Goal: Transaction & Acquisition: Download file/media

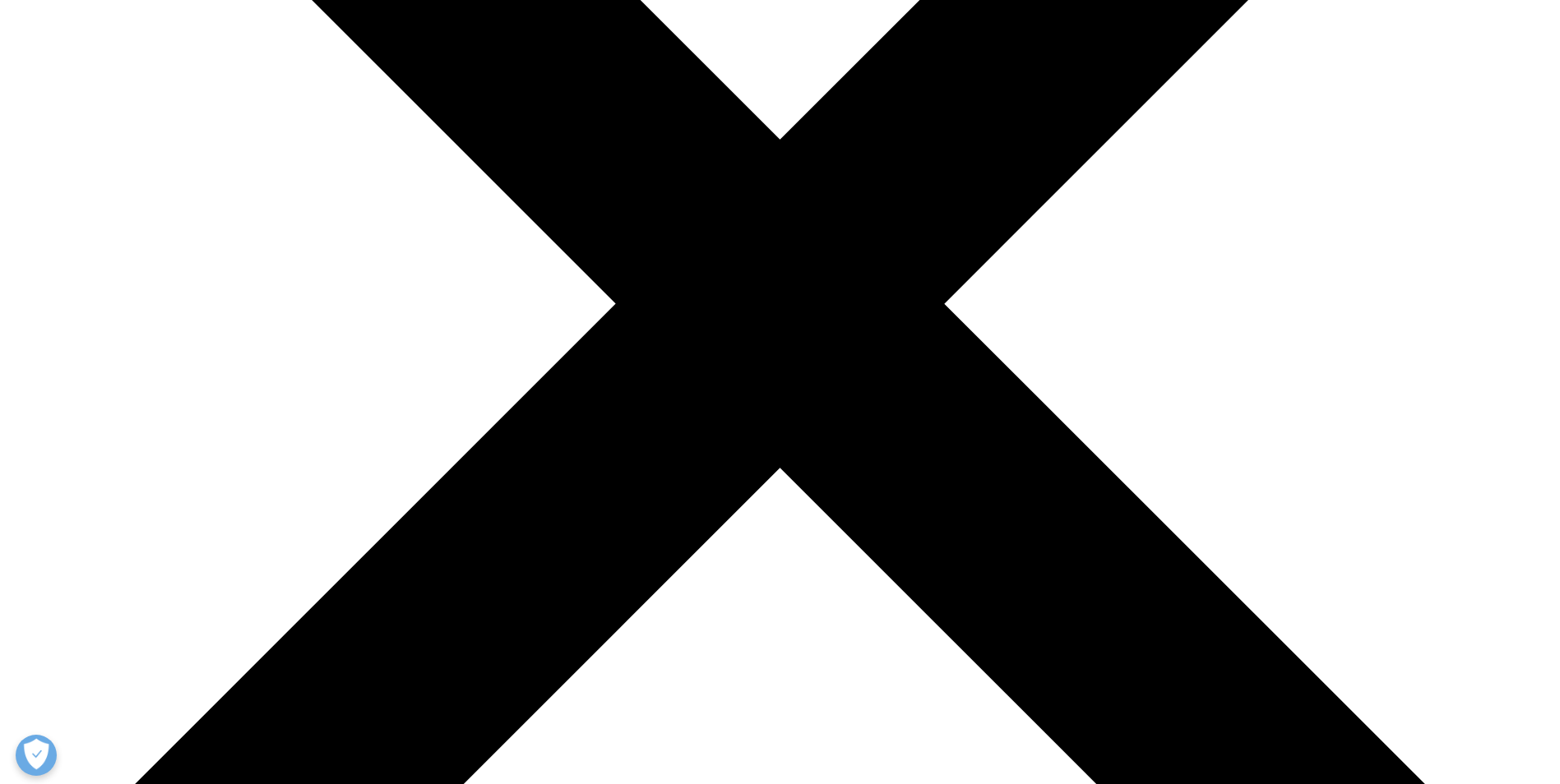
scroll to position [519, 971]
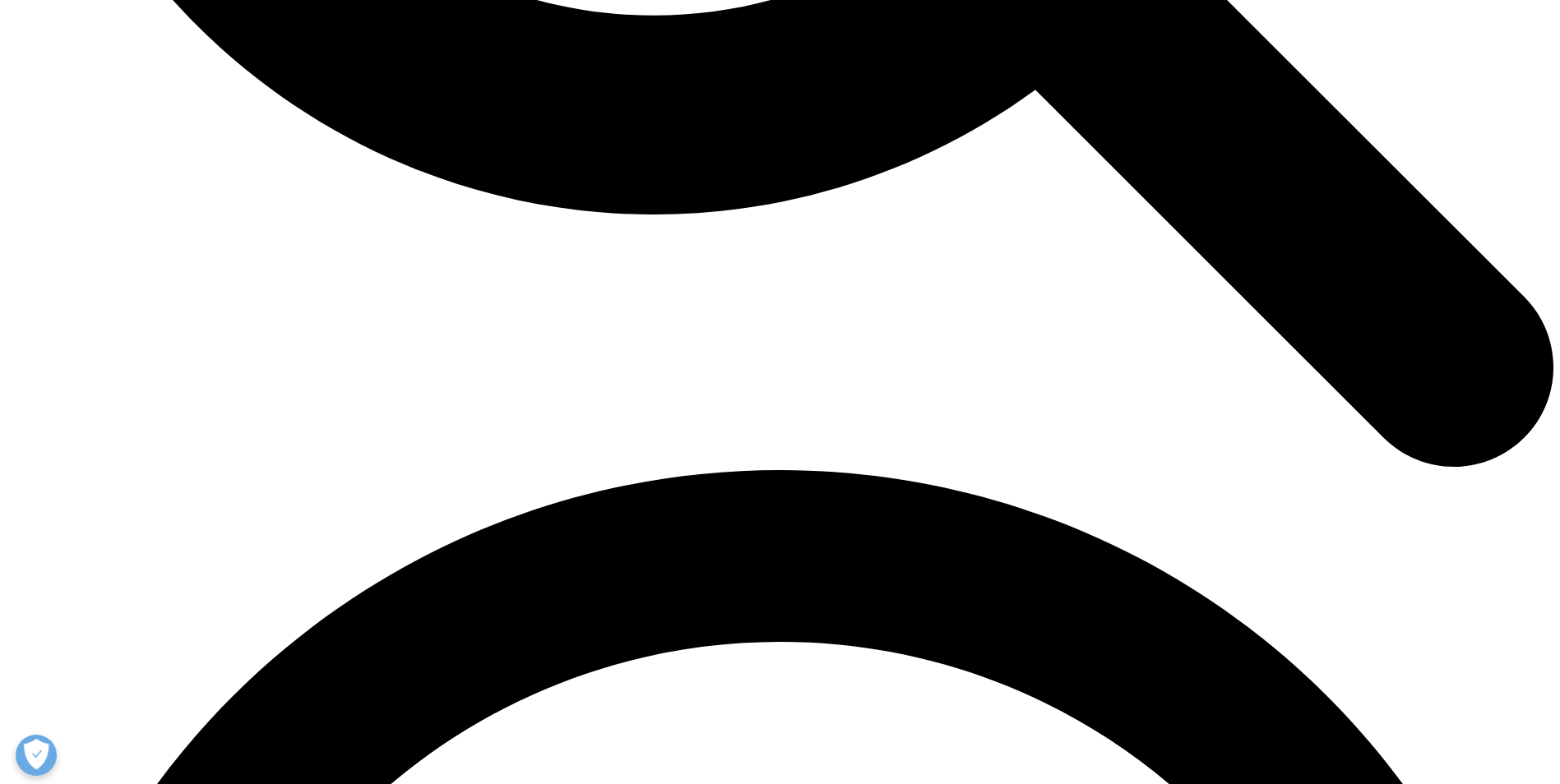
scroll to position [2301, 0]
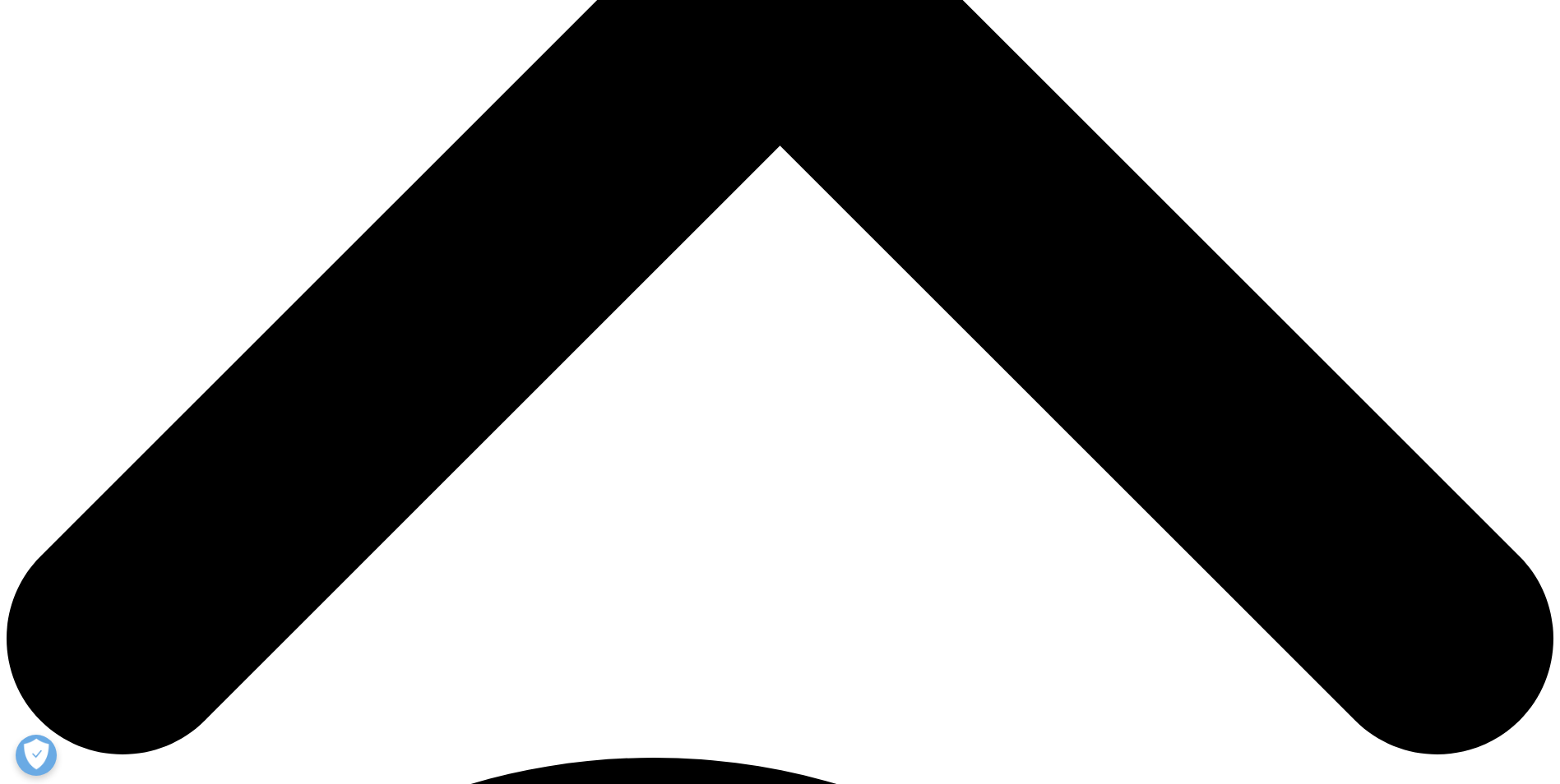
scroll to position [822, 0]
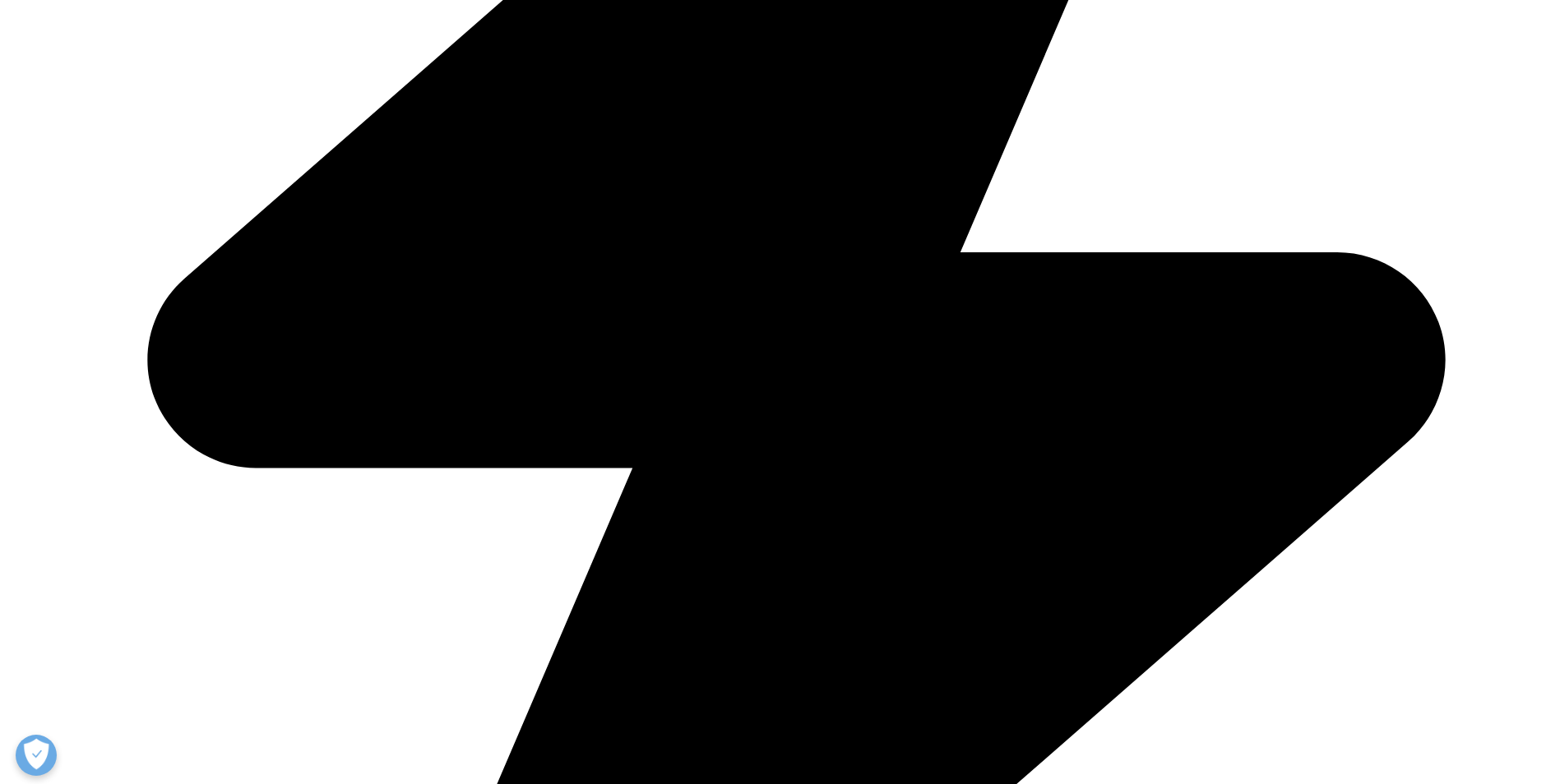
scroll to position [1398, 0]
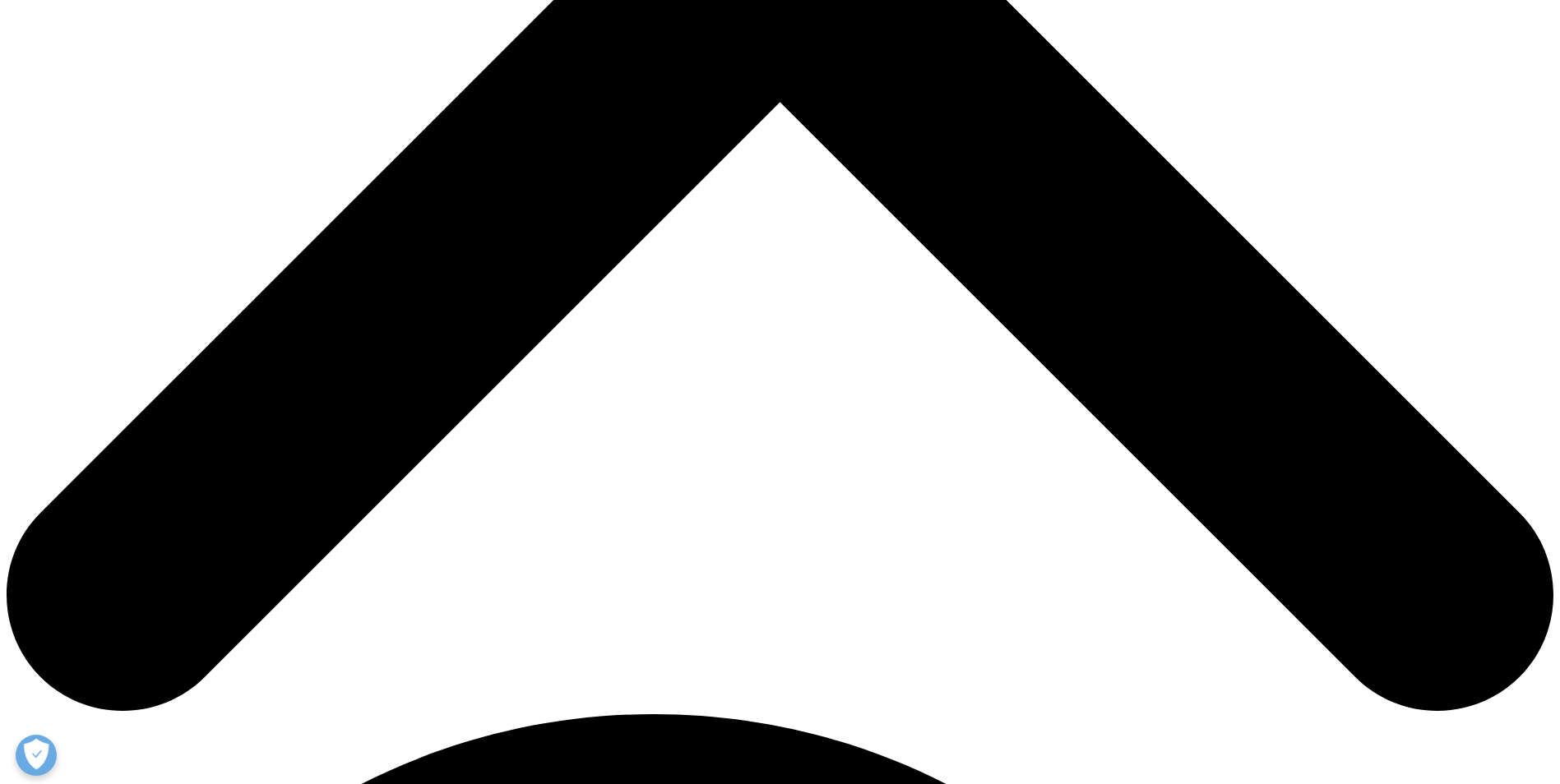
scroll to position [986, 0]
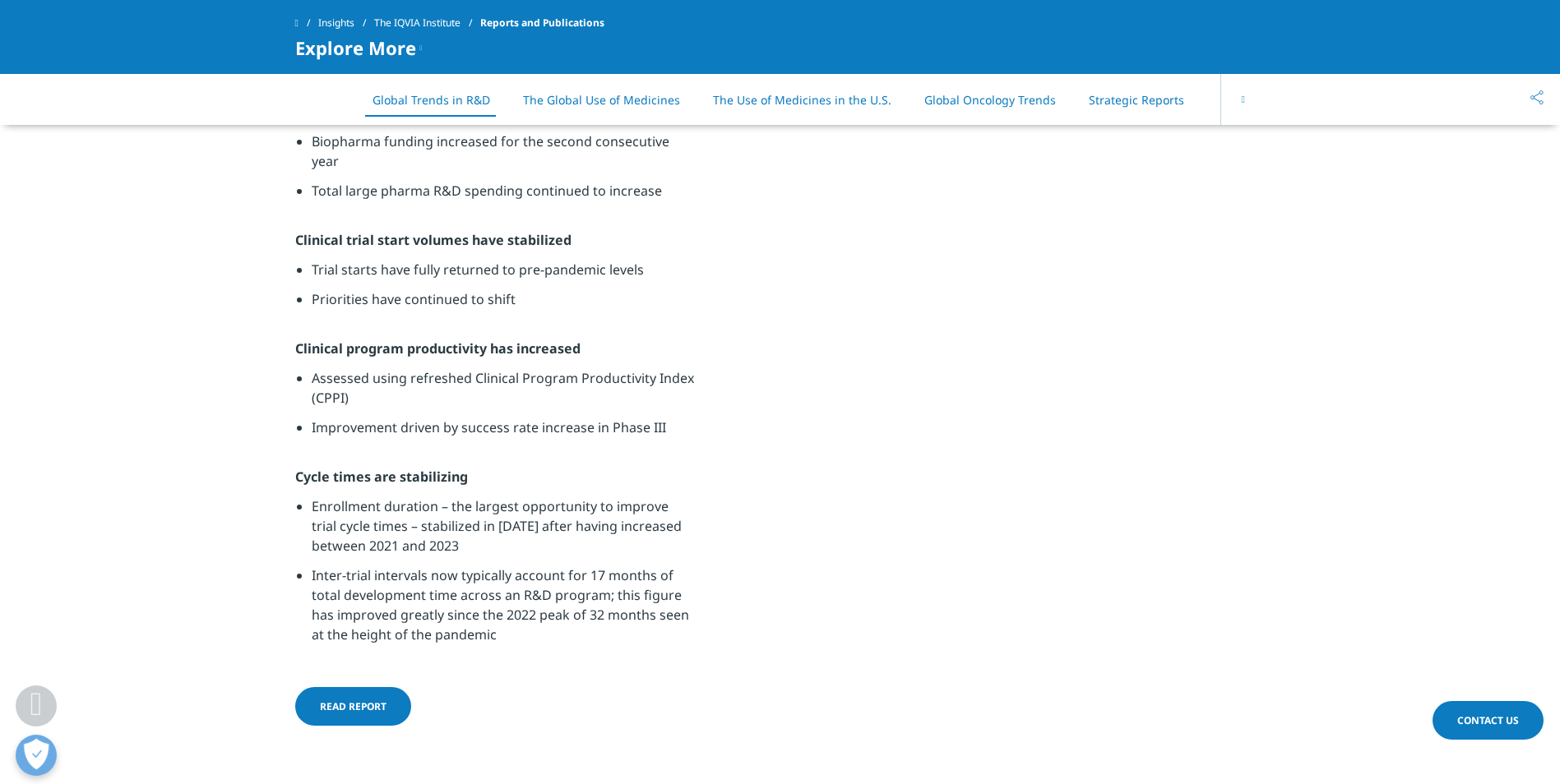
click at [372, 705] on span "Read report" at bounding box center [353, 706] width 67 height 14
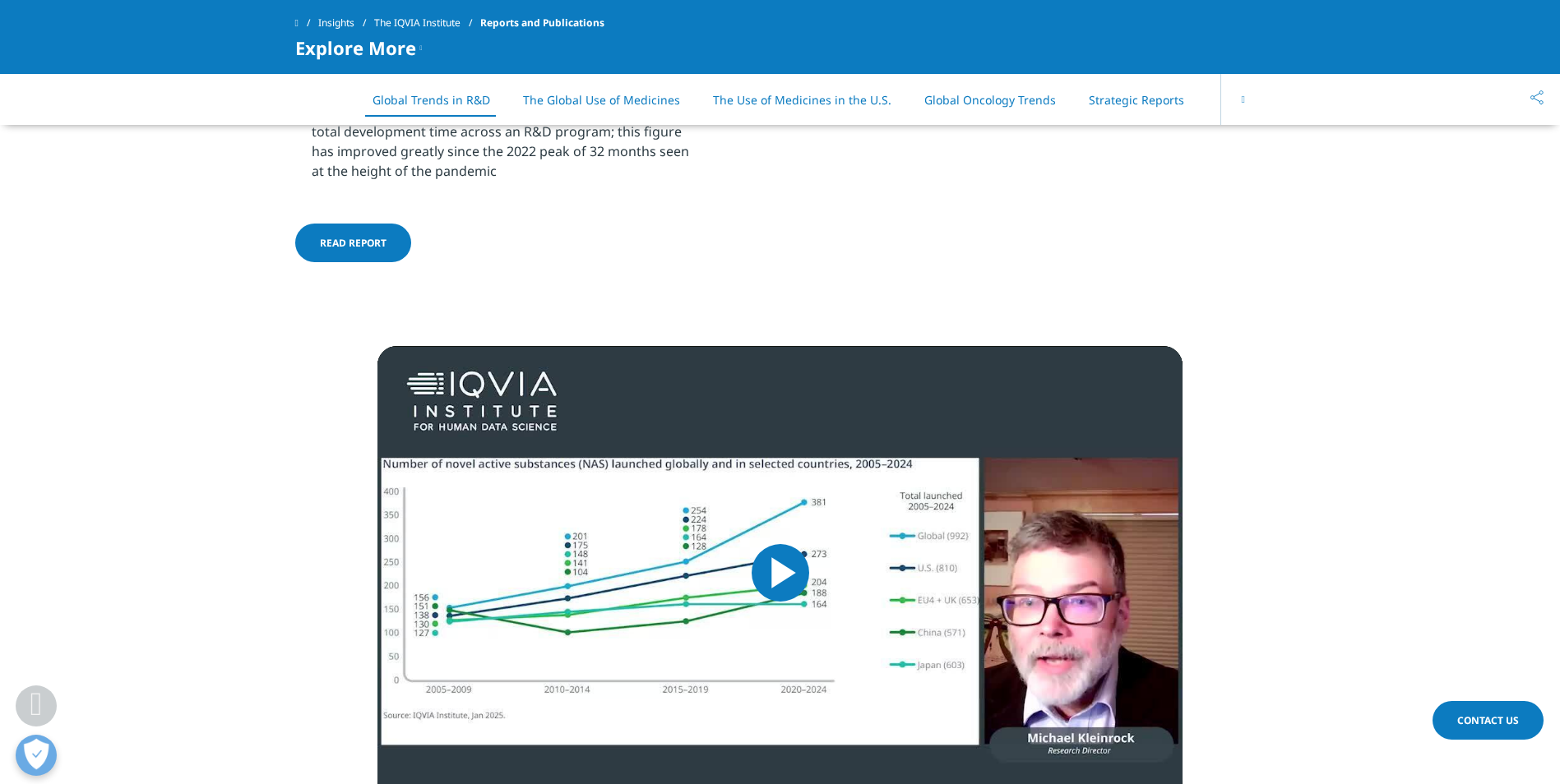
scroll to position [1479, 0]
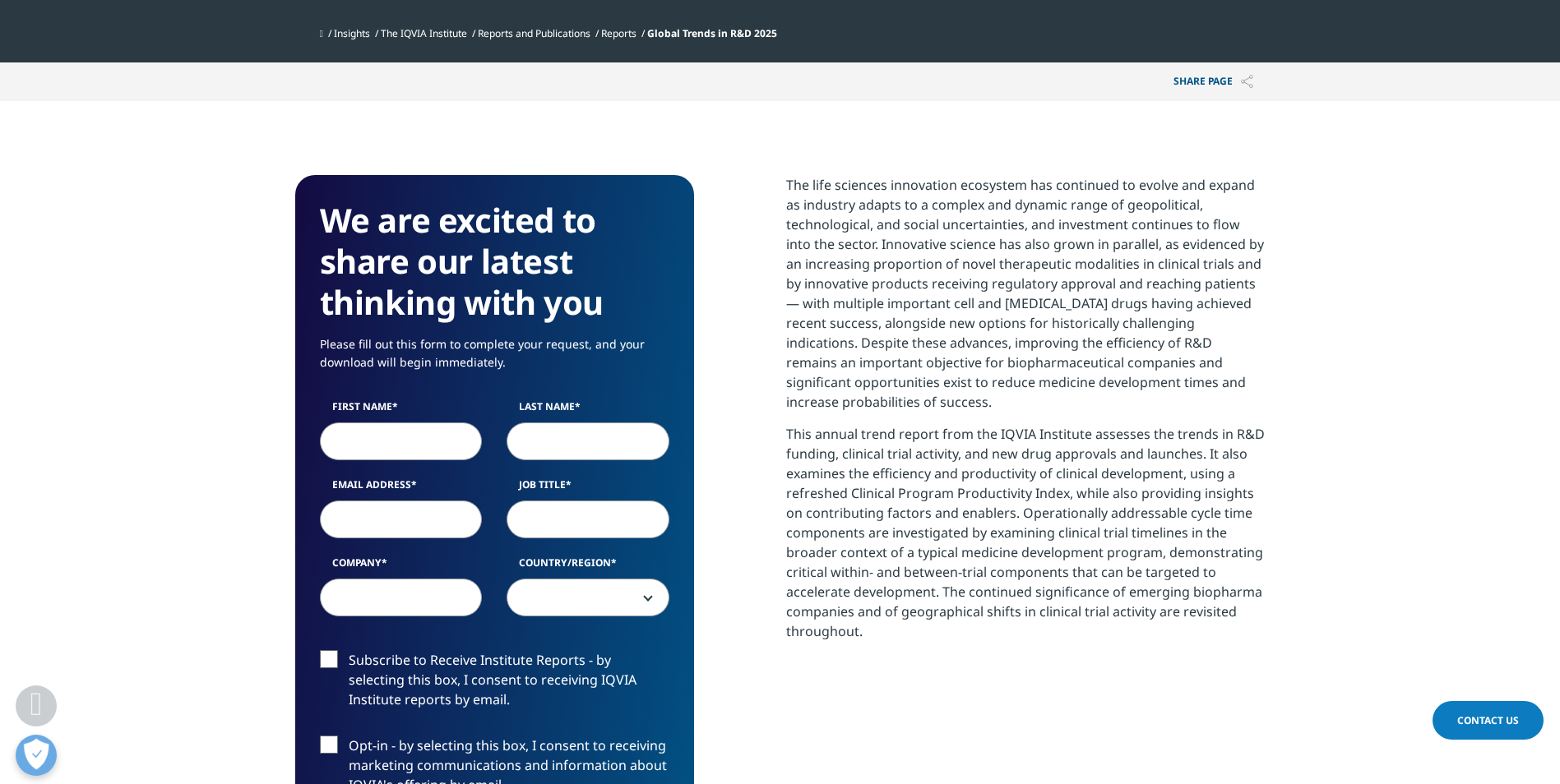
scroll to position [657, 0]
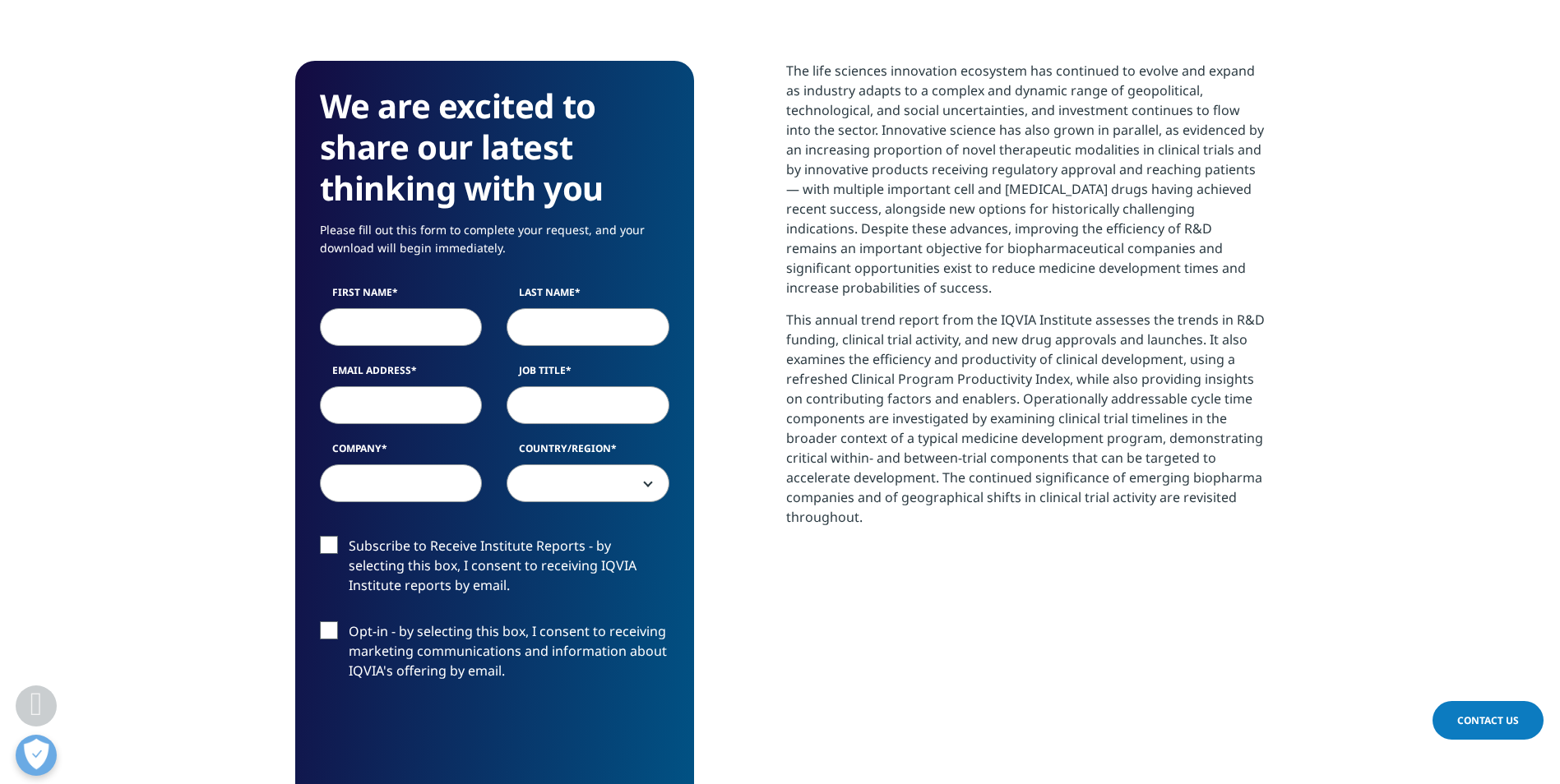
click at [384, 331] on input "First Name" at bounding box center [401, 327] width 162 height 38
type input "[PERSON_NAME]"
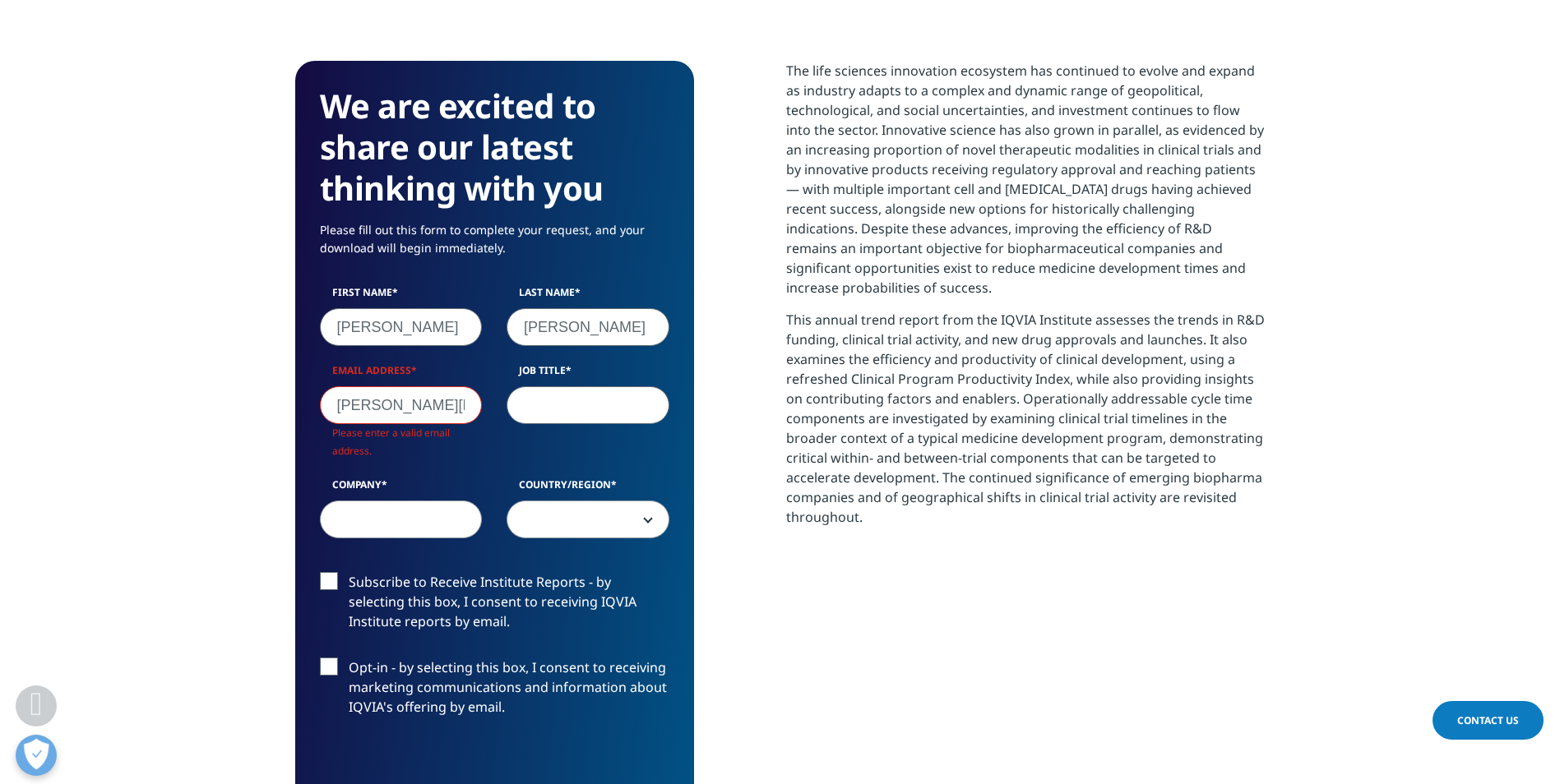
scroll to position [944, 971]
click at [420, 406] on input "[PERSON_NAME][DOMAIN_NAME]" at bounding box center [401, 405] width 162 height 38
type input "[PERSON_NAME][EMAIL_ADDRESS][PERSON_NAME][DOMAIN_NAME]"
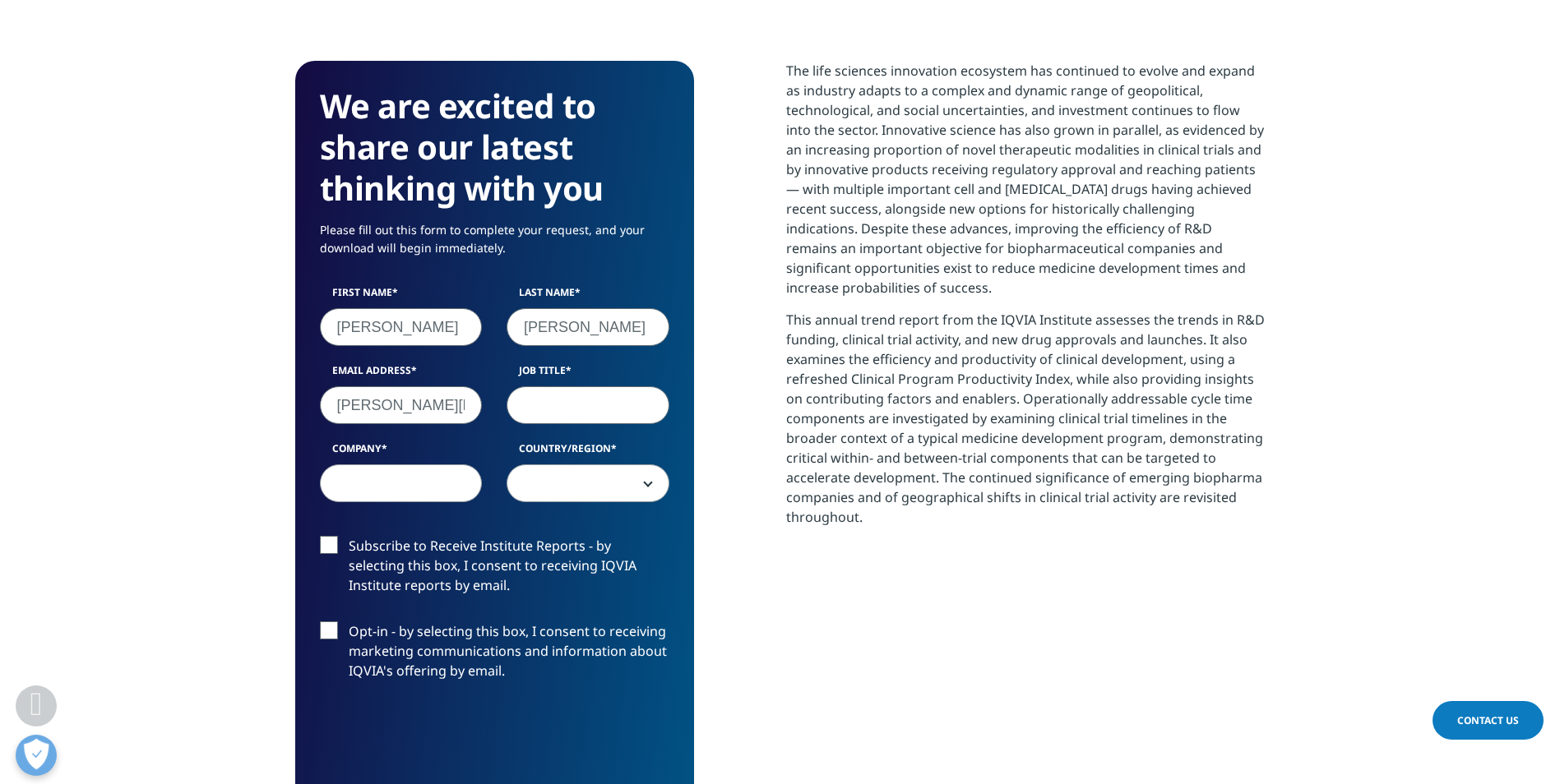
scroll to position [909, 971]
type input "Product manager"
click at [378, 472] on input "Company" at bounding box center [401, 483] width 162 height 38
type input "Haselmeier GmbH"
select select "[GEOGRAPHIC_DATA]"
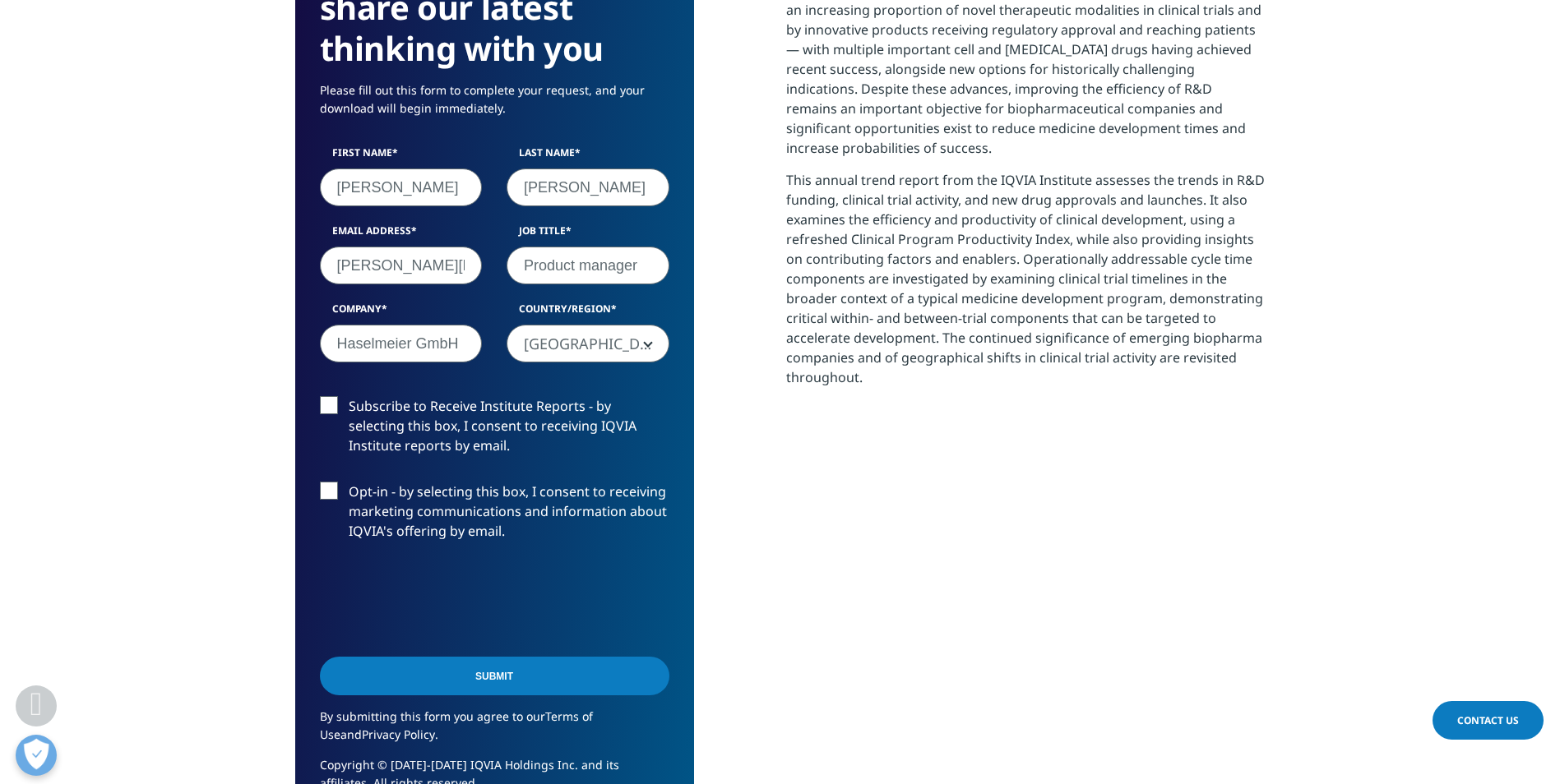
scroll to position [905, 0]
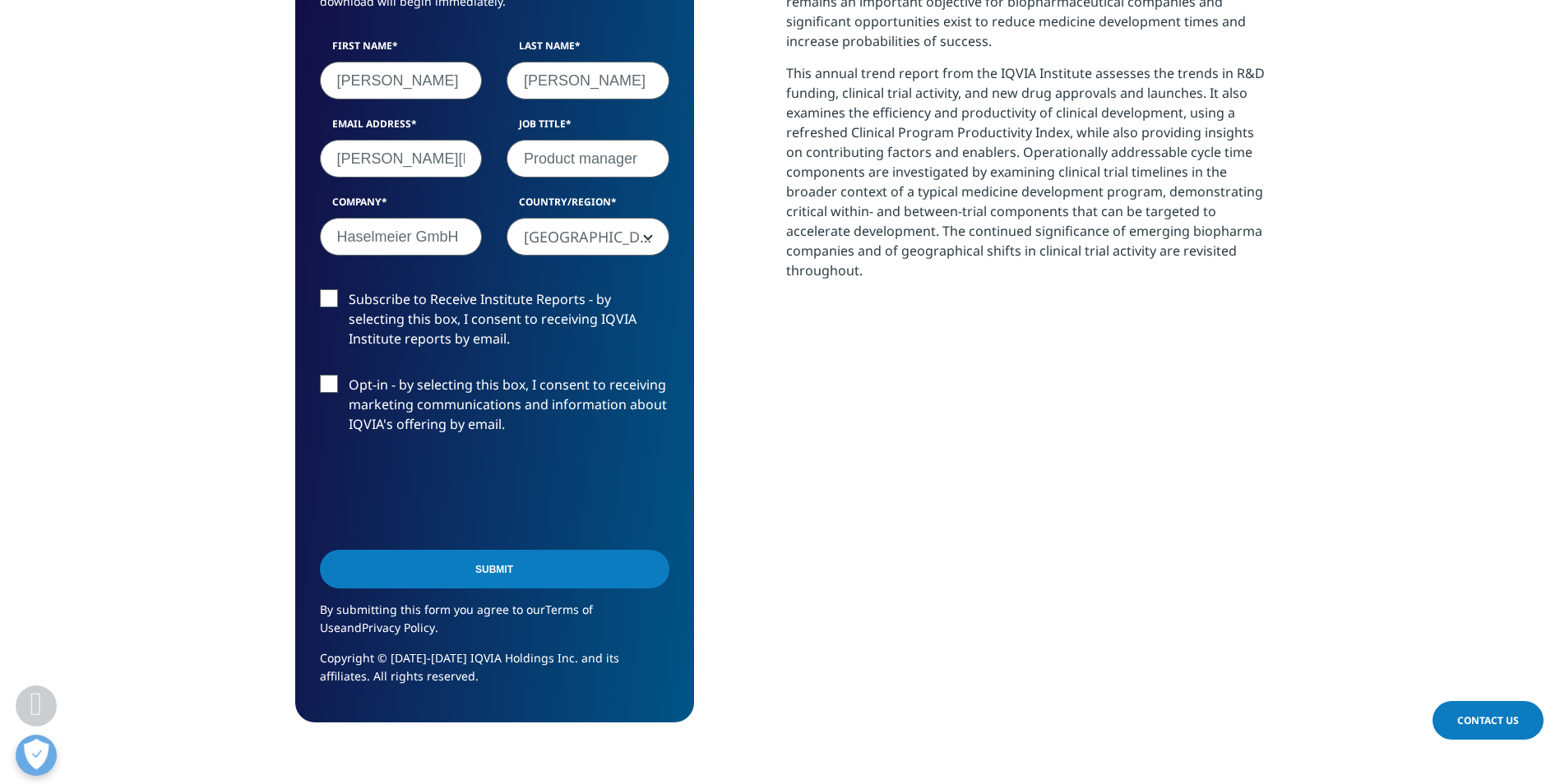
click at [598, 574] on input "Submit" at bounding box center [494, 569] width 350 height 39
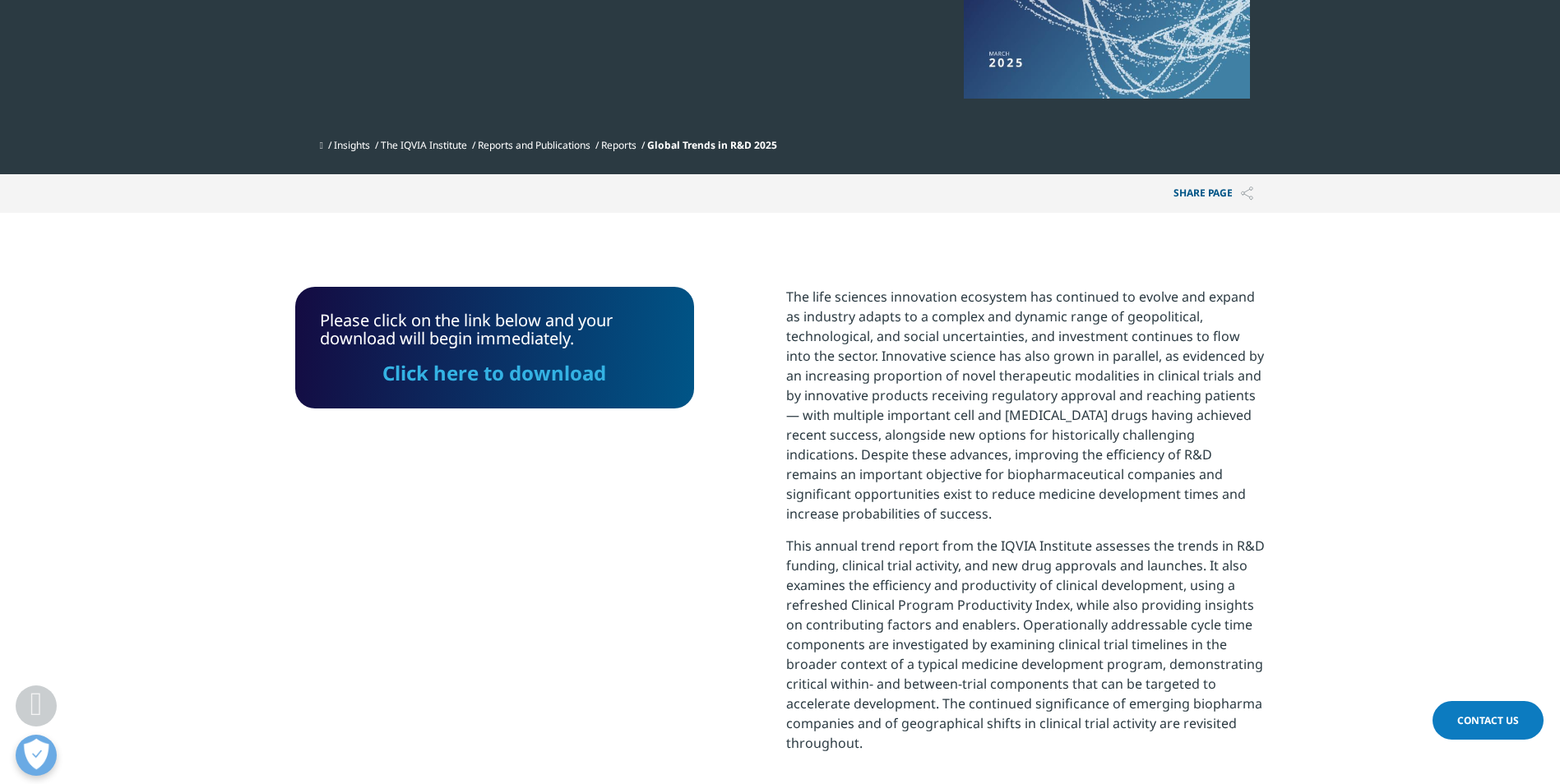
scroll to position [414, 0]
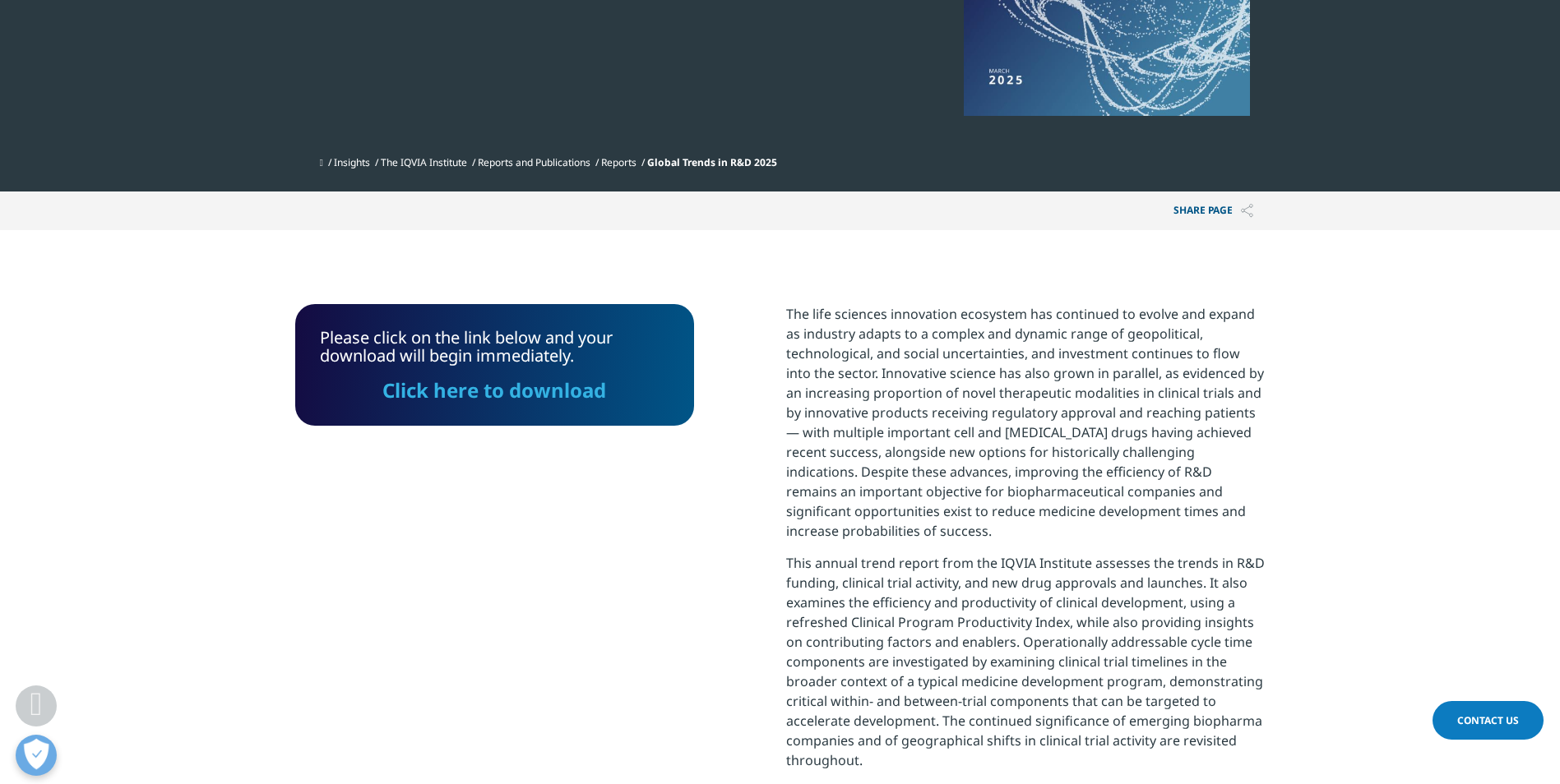
click at [505, 392] on link "Click here to download" at bounding box center [494, 390] width 223 height 27
